Goal: Task Accomplishment & Management: Manage account settings

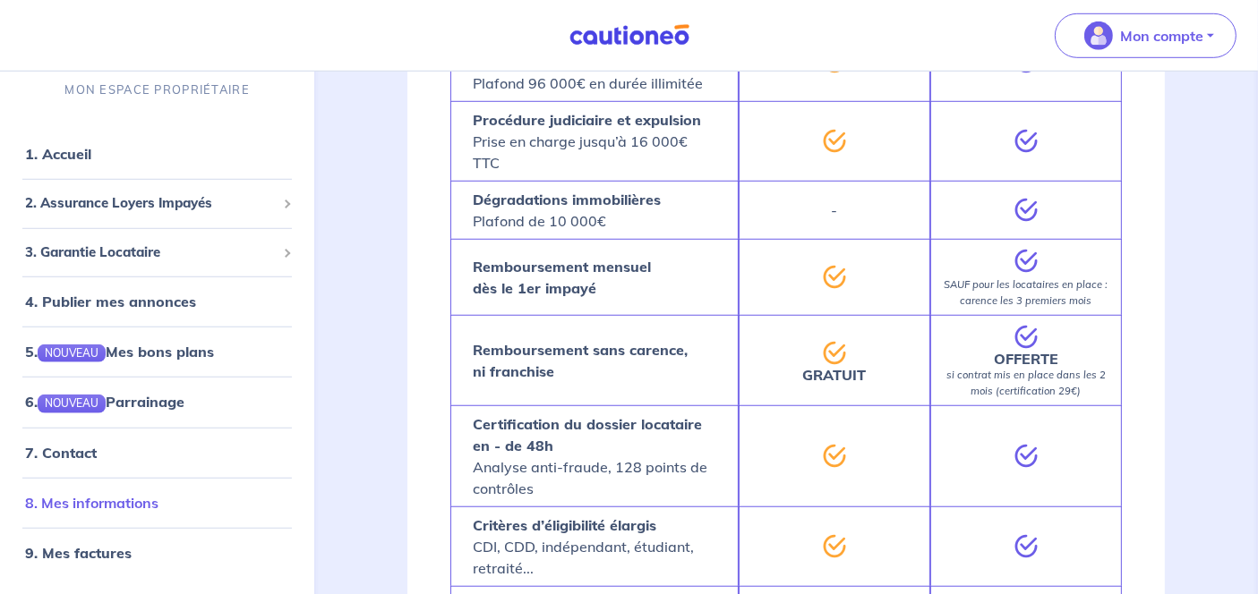
scroll to position [1326, 0]
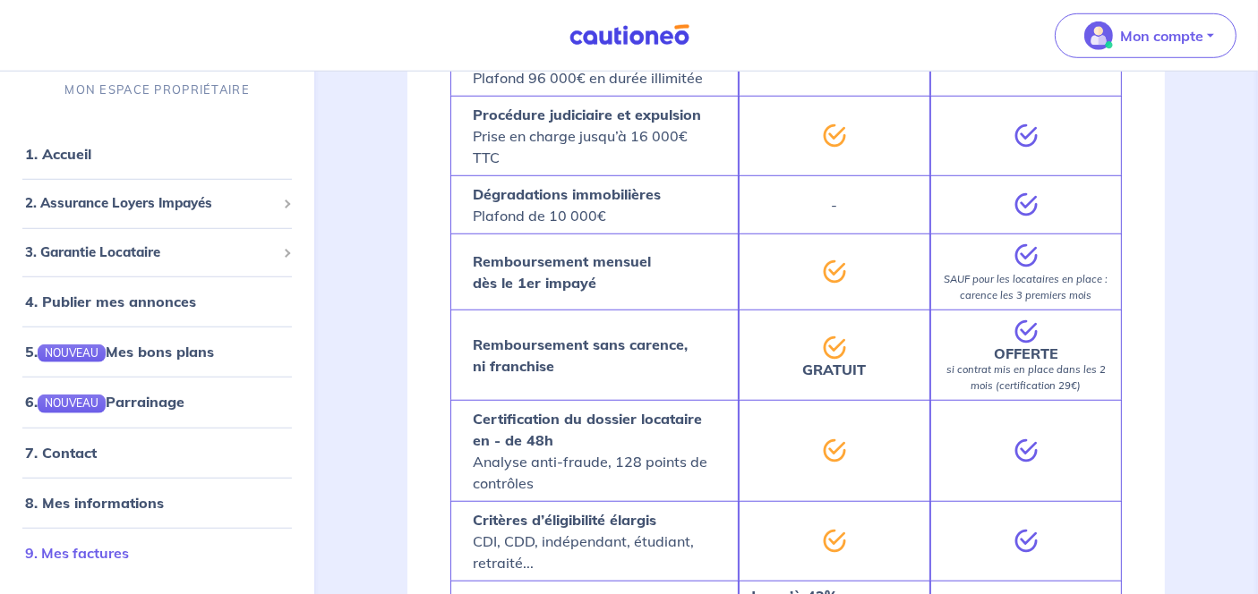
click at [122, 551] on link "9. Mes factures" at bounding box center [77, 552] width 104 height 18
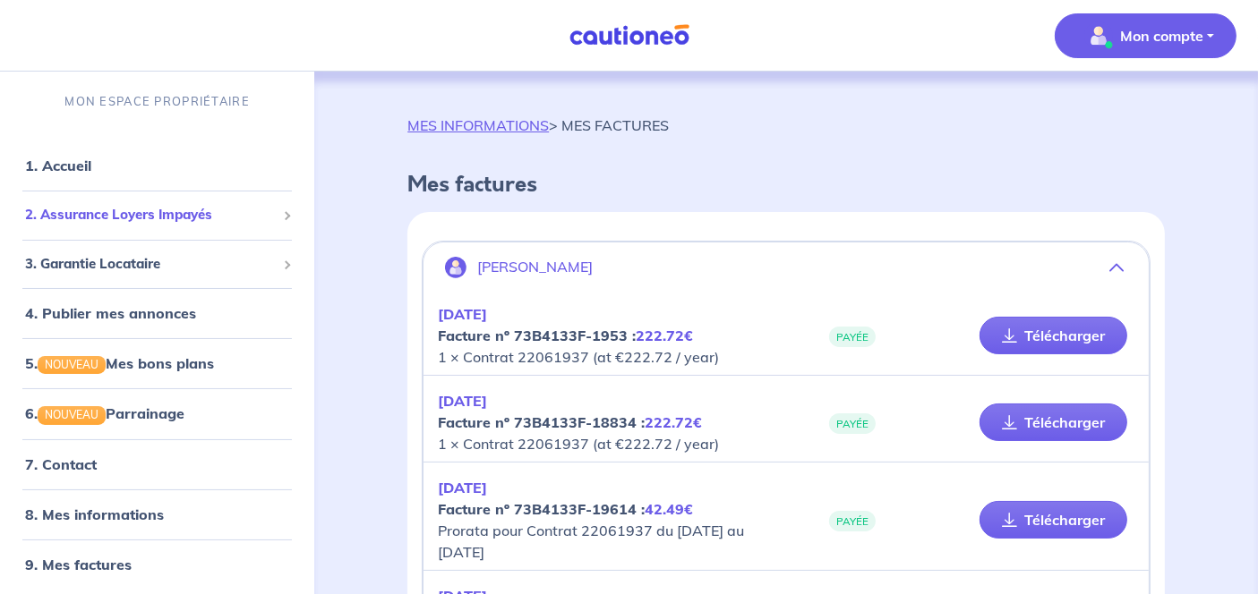
click at [111, 216] on span "2. Assurance Loyers Impayés" at bounding box center [150, 215] width 251 height 21
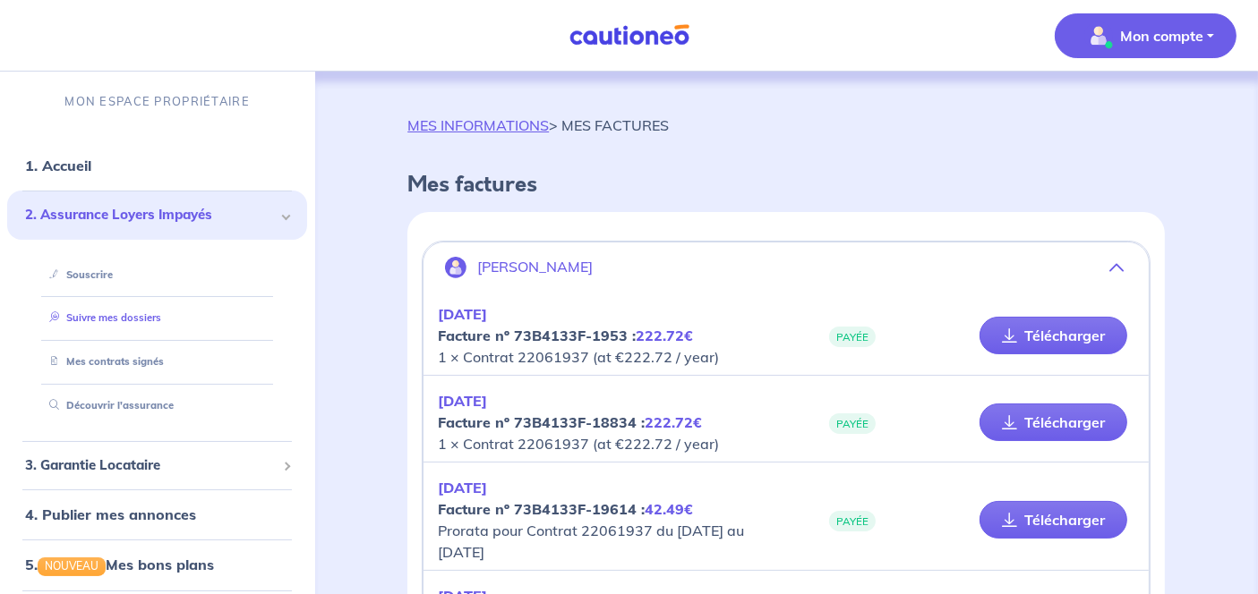
click at [135, 312] on link "Suivre mes dossiers" at bounding box center [101, 318] width 119 height 13
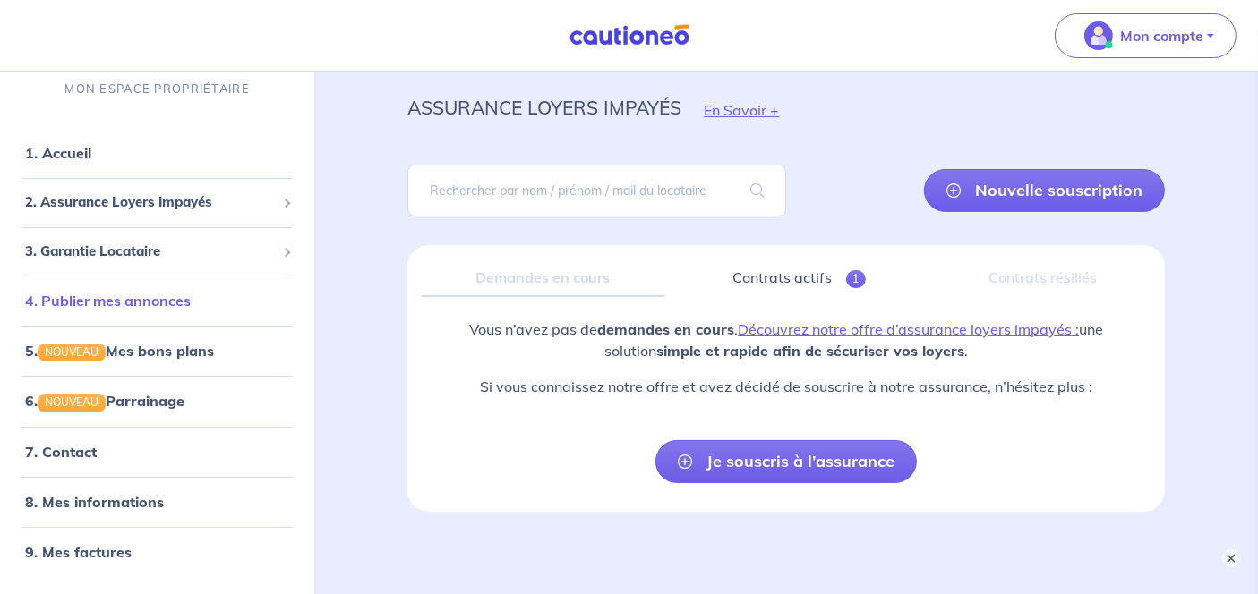
scroll to position [117, 0]
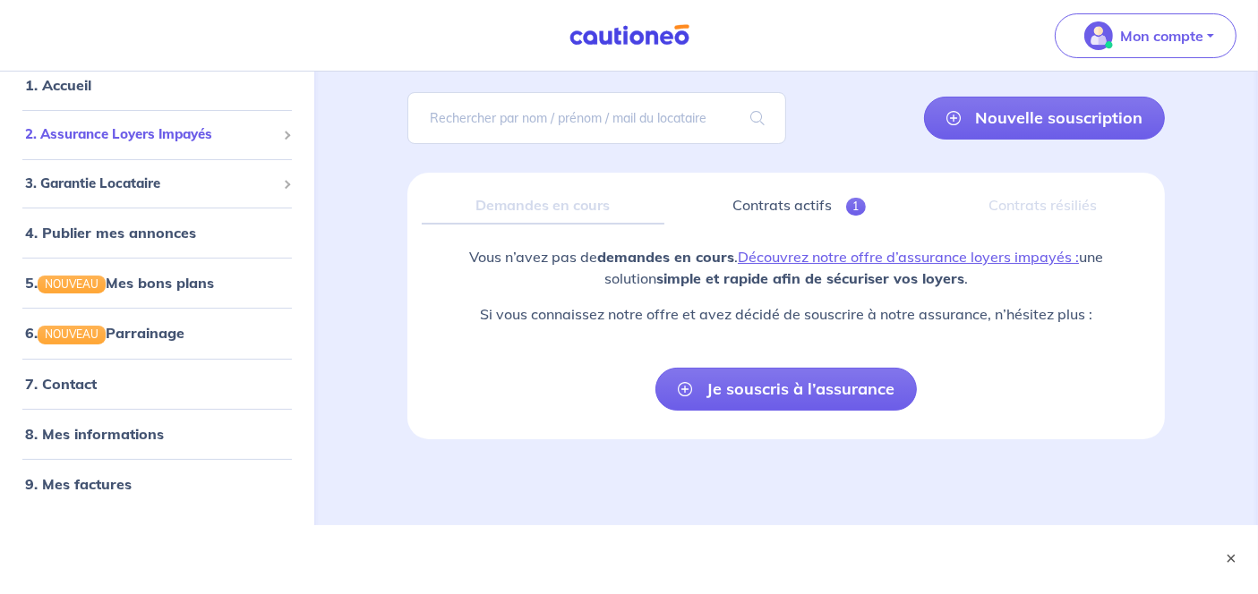
click at [115, 132] on span "2. Assurance Loyers Impayés" at bounding box center [150, 134] width 251 height 21
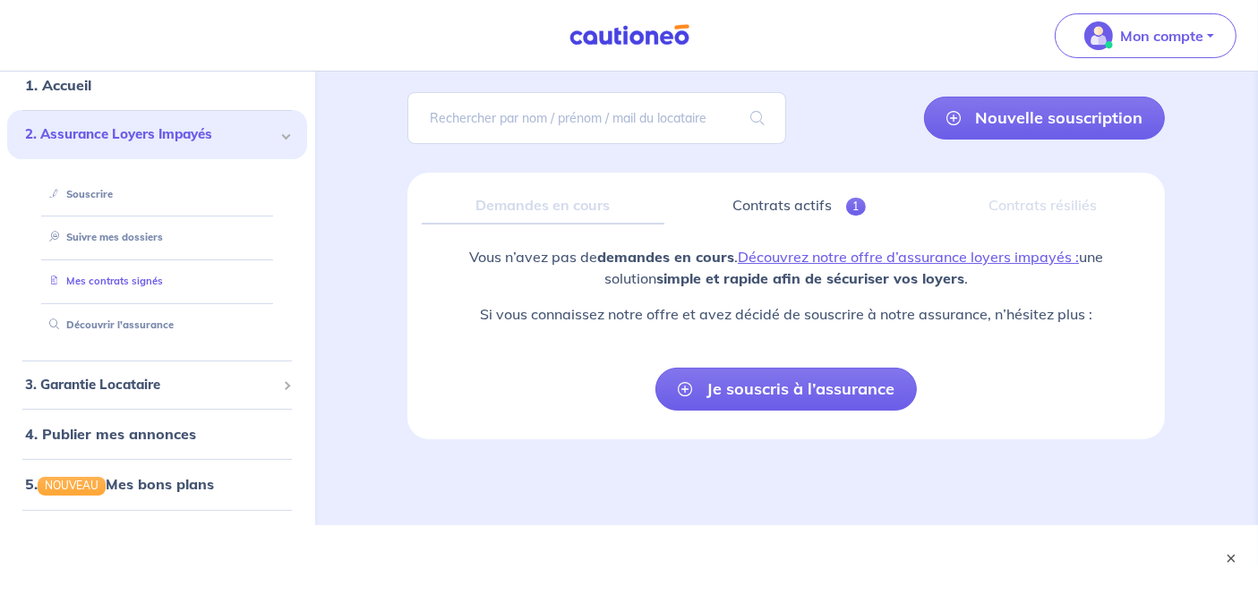
click at [131, 277] on link "Mes contrats signés" at bounding box center [102, 281] width 121 height 13
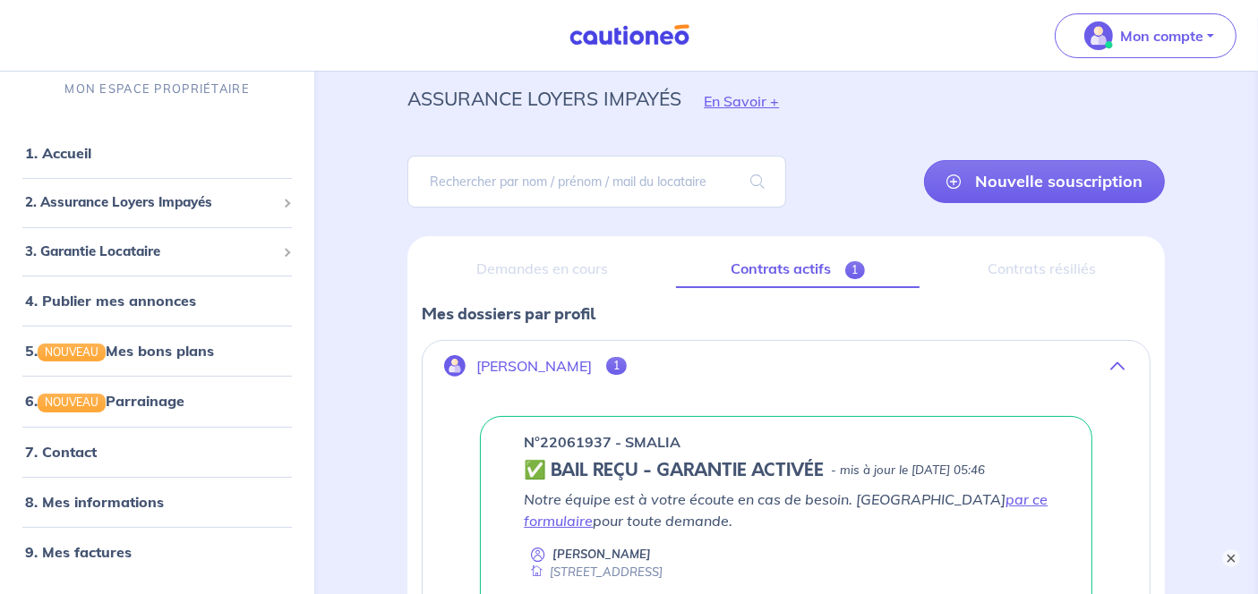
scroll to position [331, 0]
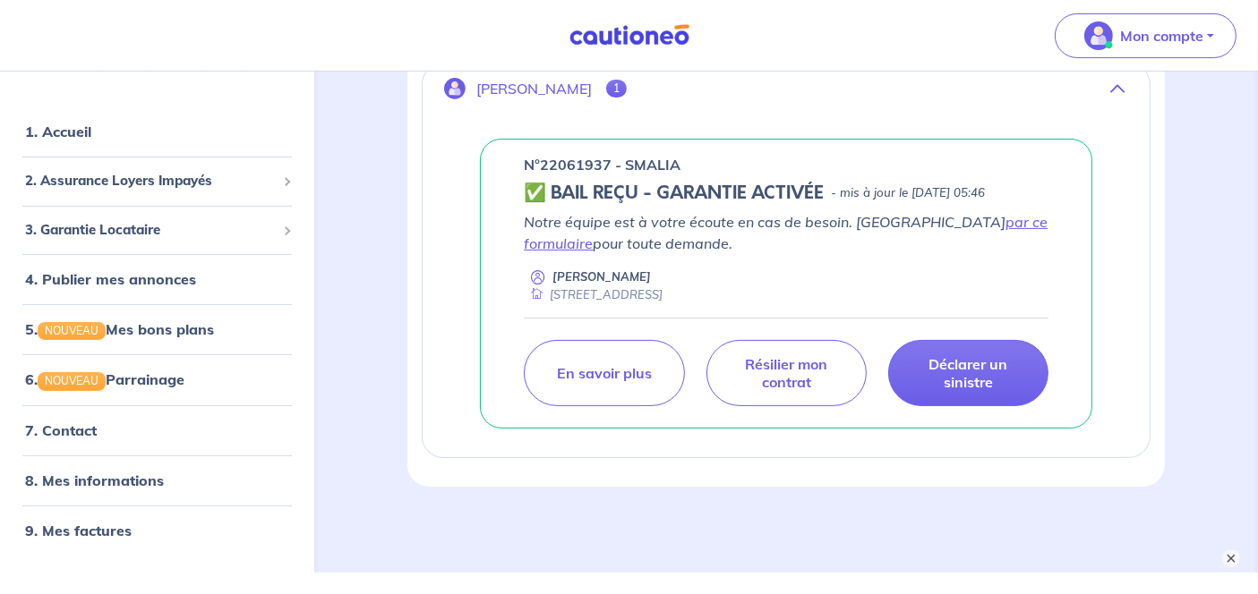
click at [557, 81] on p "[PERSON_NAME]" at bounding box center [533, 89] width 115 height 17
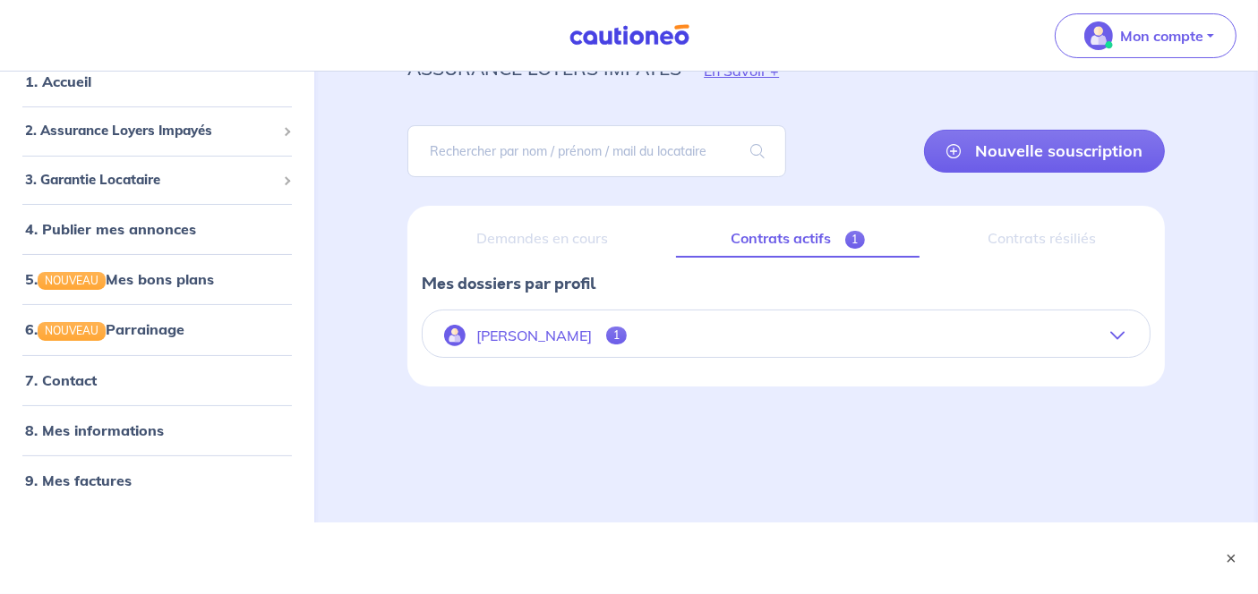
scroll to position [83, 0]
click at [564, 337] on p "[PERSON_NAME]" at bounding box center [533, 337] width 115 height 17
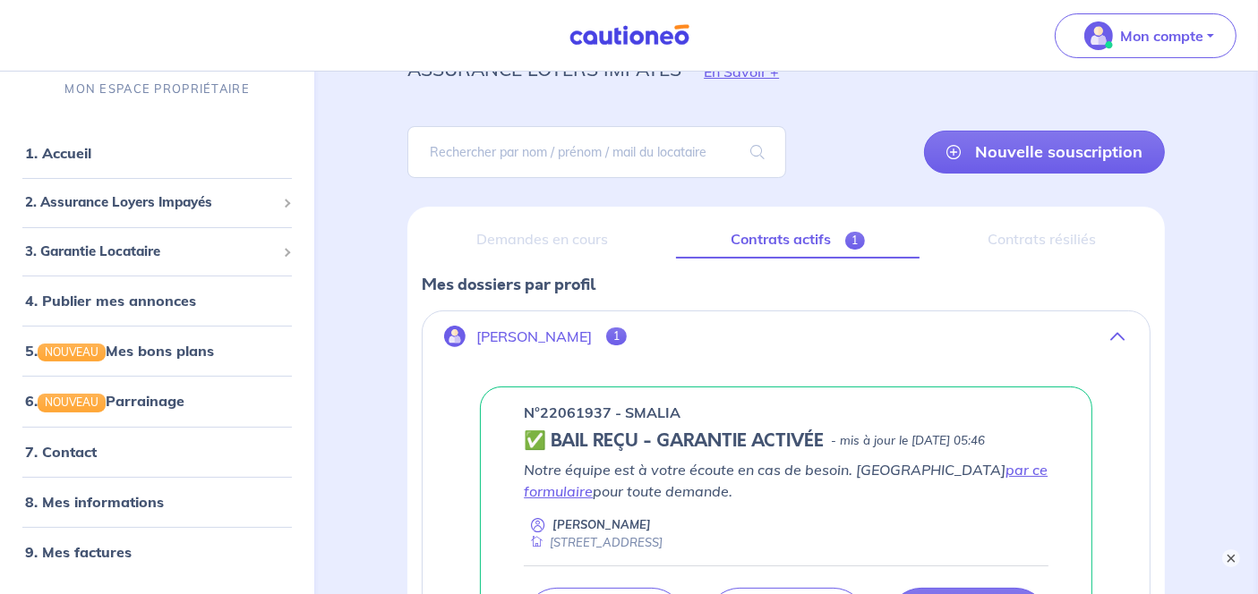
scroll to position [331, 0]
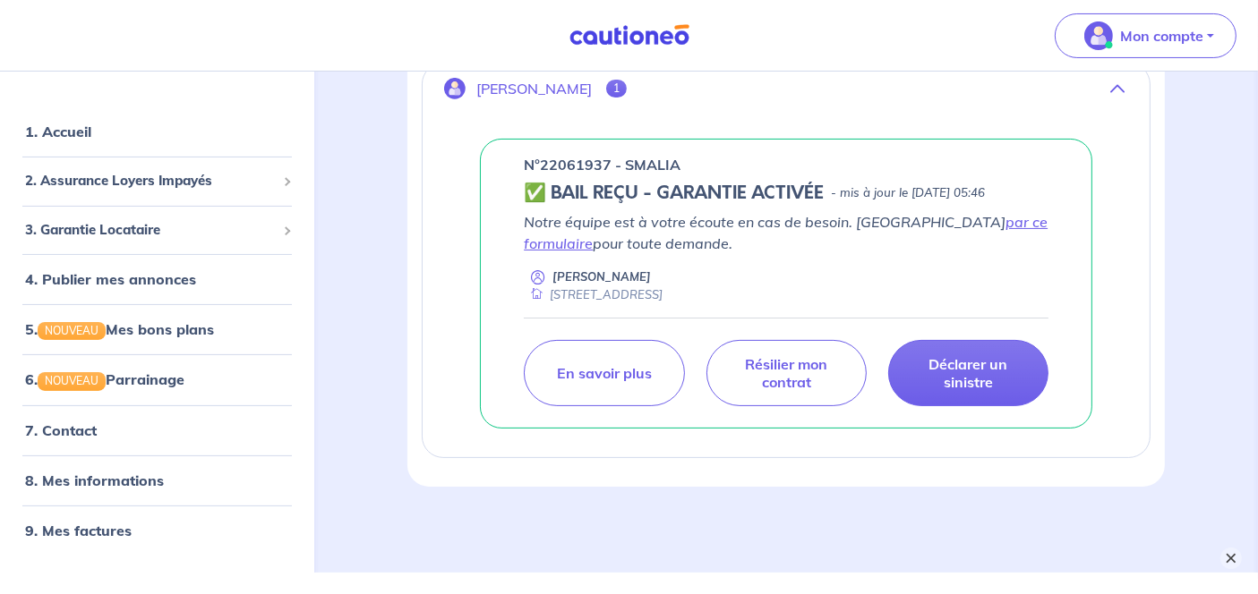
click at [1227, 551] on button "×" at bounding box center [1230, 558] width 21 height 21
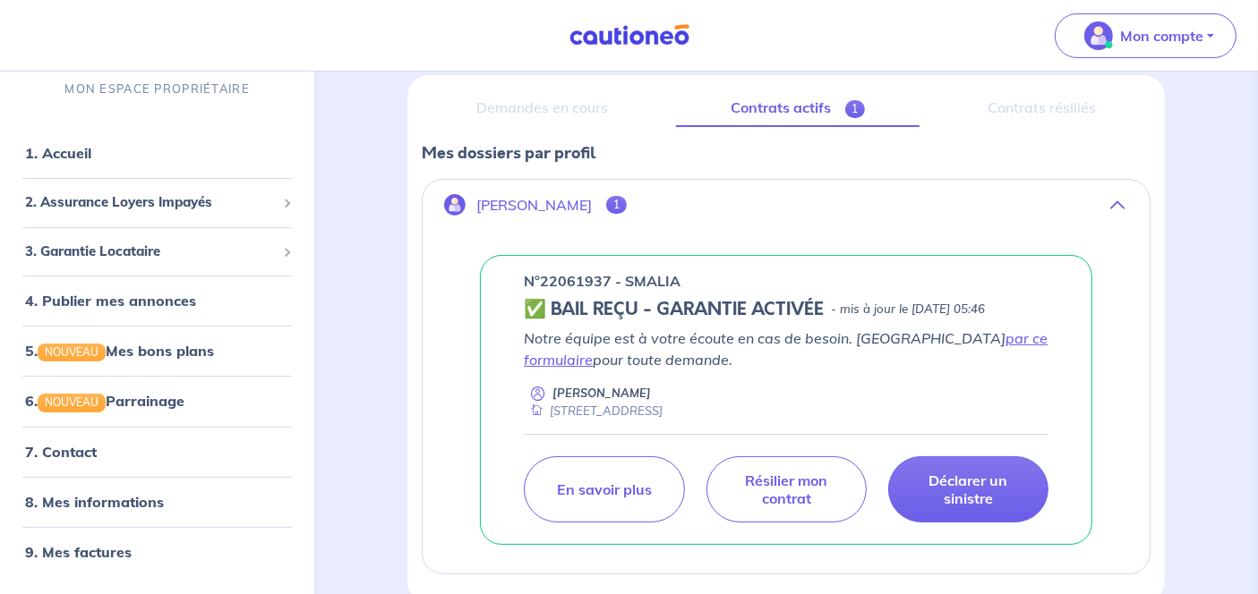
scroll to position [265, 0]
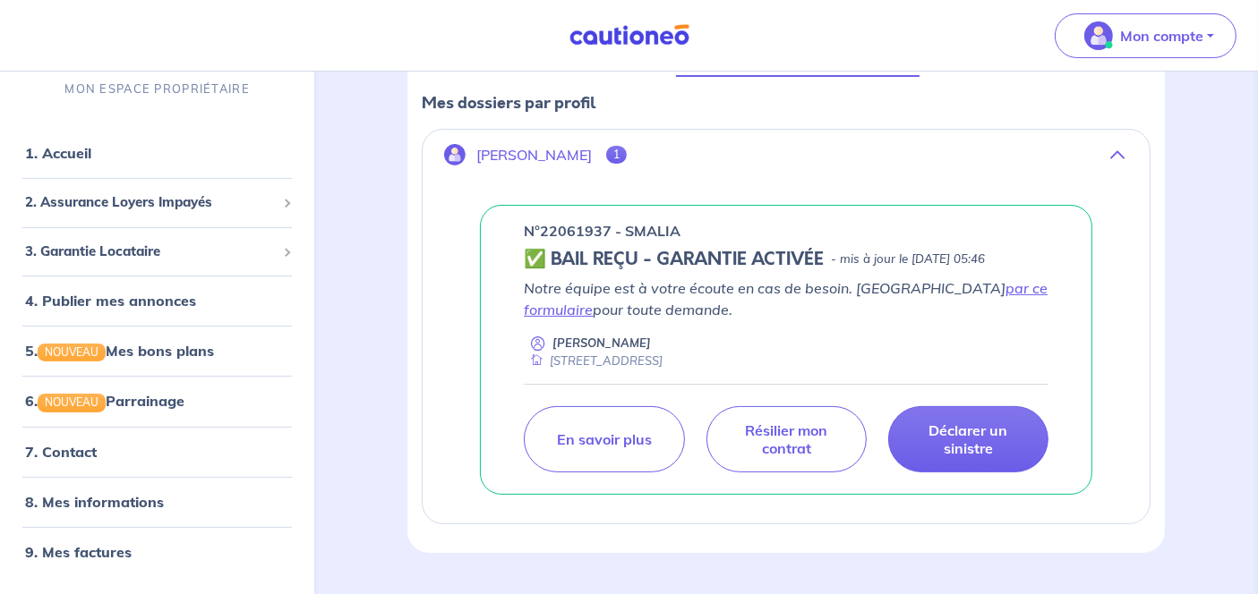
click at [569, 150] on p "[PERSON_NAME]" at bounding box center [533, 155] width 115 height 17
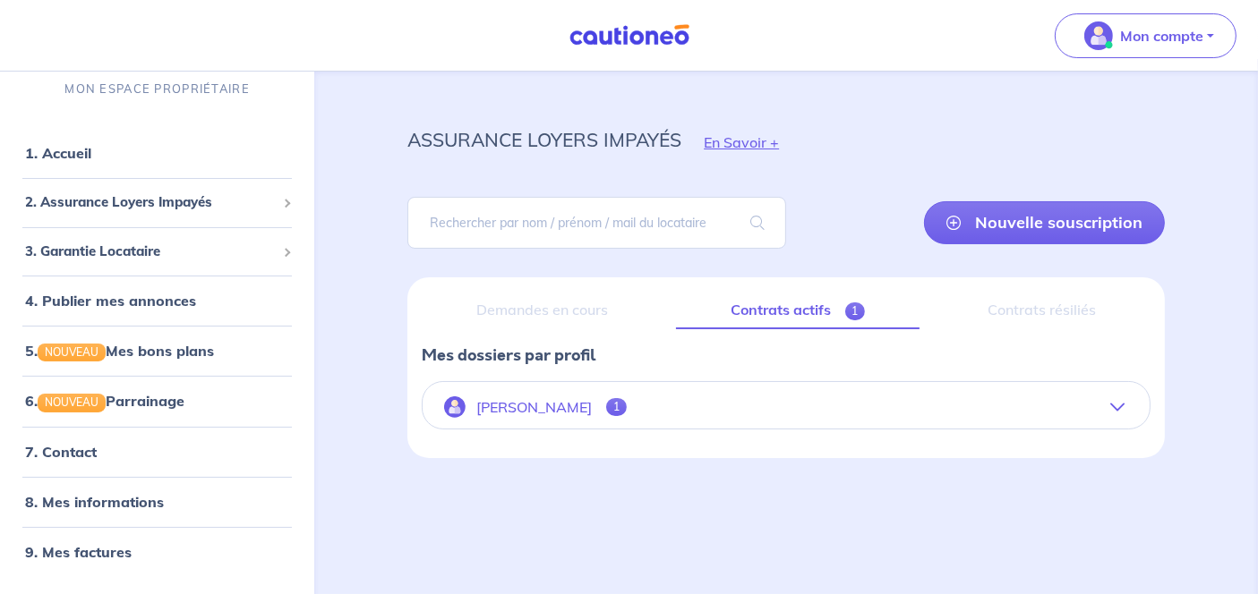
scroll to position [12, 0]
click at [757, 397] on button "[PERSON_NAME] 1" at bounding box center [786, 408] width 727 height 43
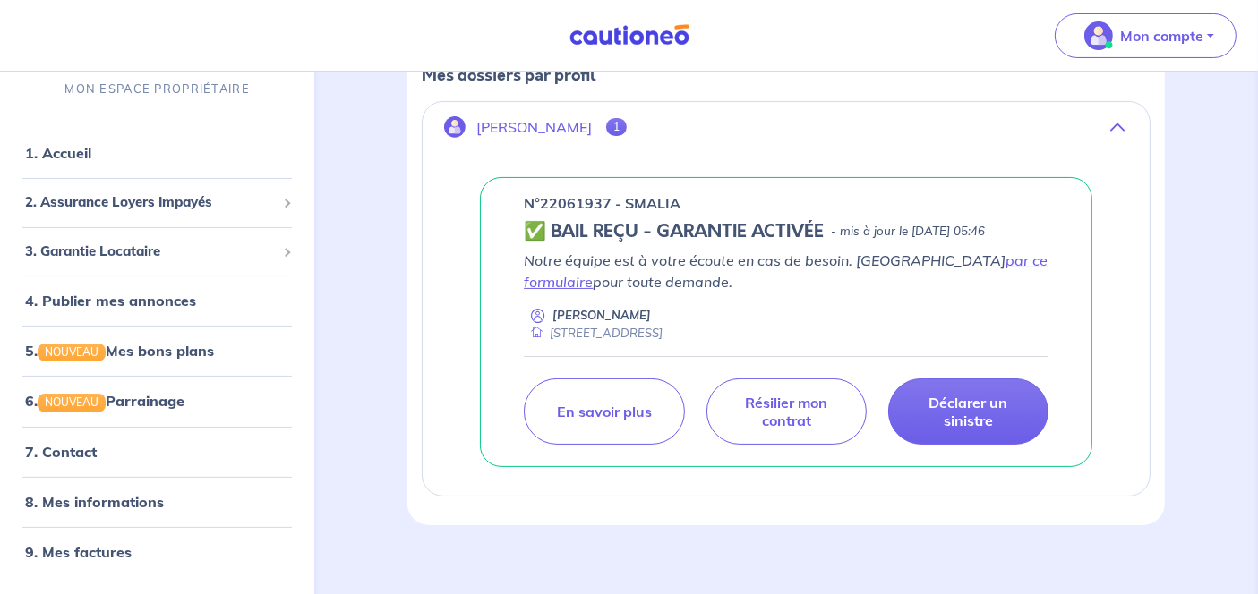
scroll to position [305, 0]
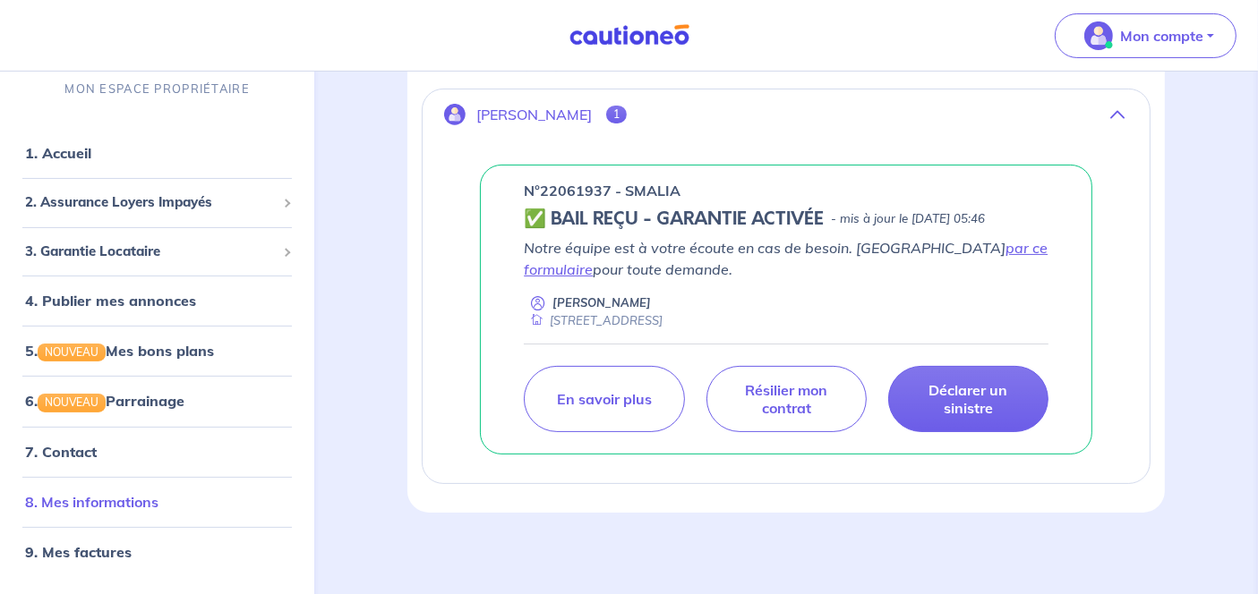
click at [141, 508] on link "8. Mes informations" at bounding box center [91, 502] width 133 height 18
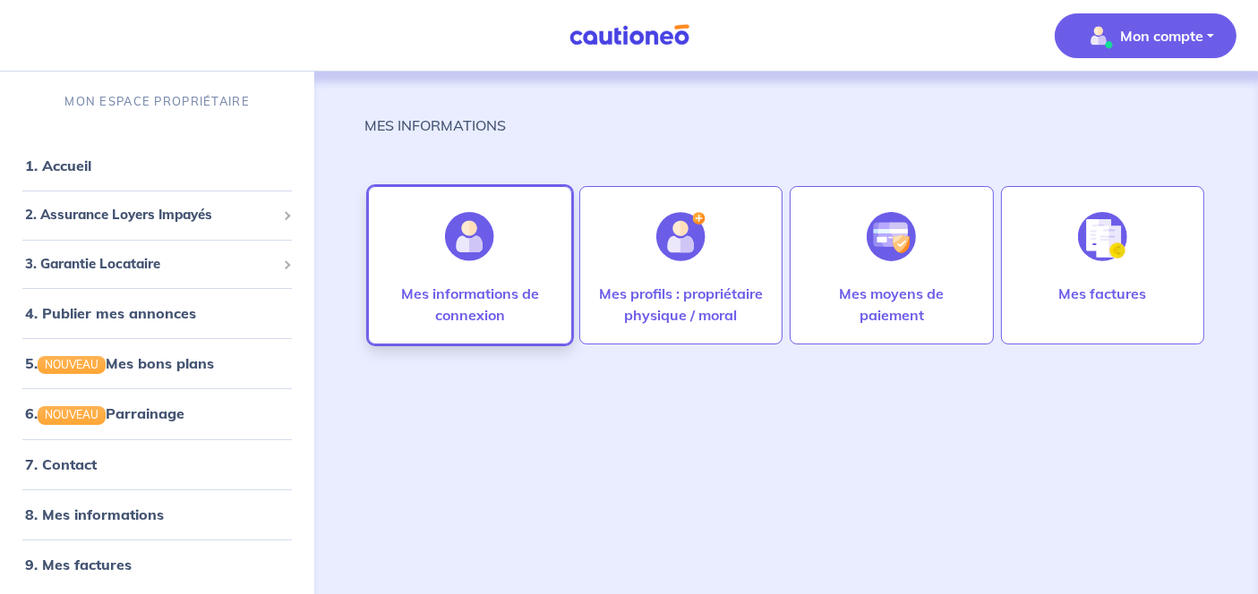
click at [499, 257] on div at bounding box center [470, 237] width 78 height 92
